Goal: Find specific page/section: Find specific page/section

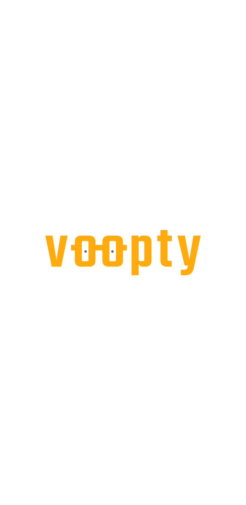
click at [157, 0] on html at bounding box center [123, 0] width 246 height 0
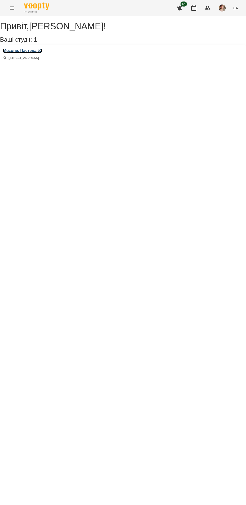
click at [42, 53] on h3 "Muzone, Пастера 52" at bounding box center [22, 50] width 39 height 5
